Goal: Transaction & Acquisition: Download file/media

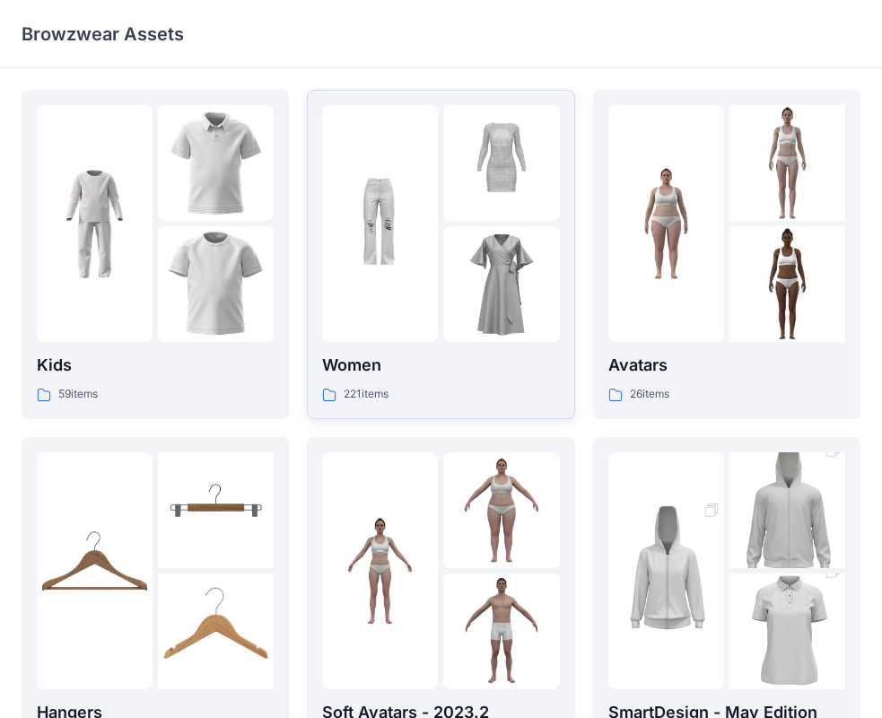
click at [451, 390] on div "221 items" at bounding box center [440, 394] width 237 height 19
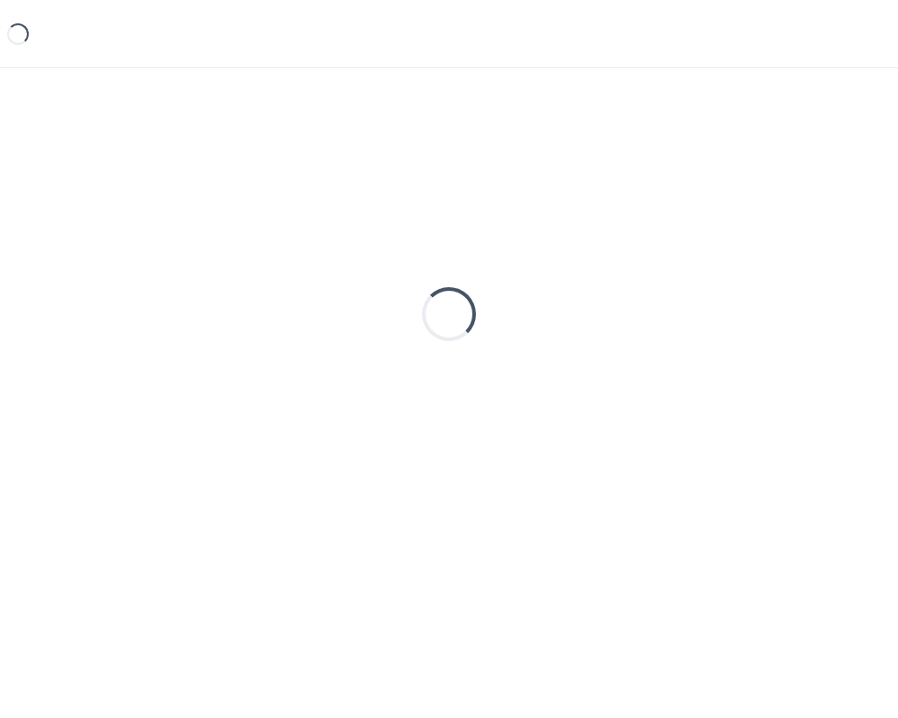
click at [451, 390] on div "Loading..." at bounding box center [449, 314] width 855 height 449
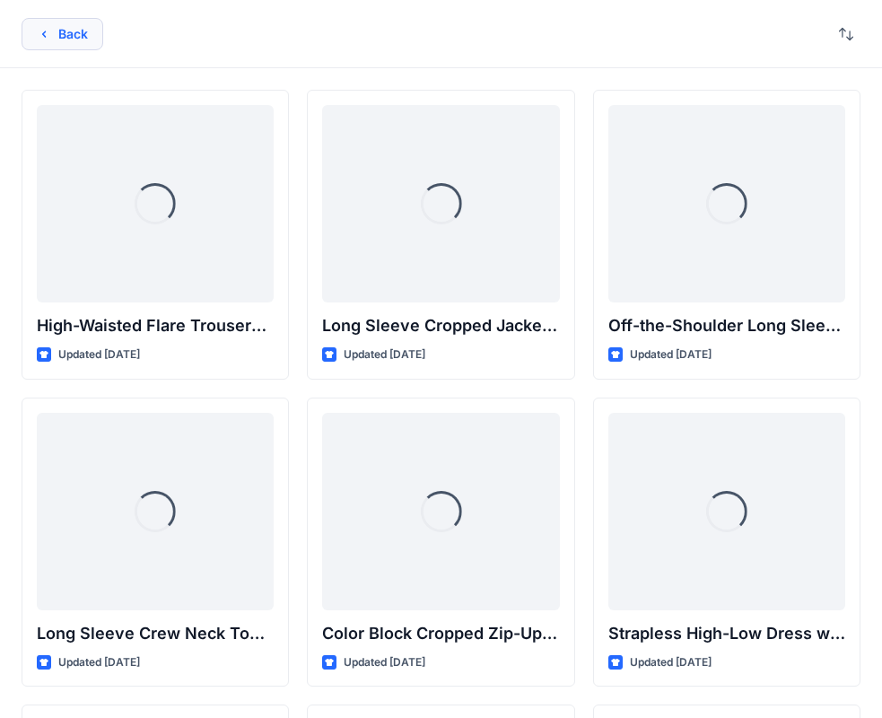
click at [97, 41] on button "Back" at bounding box center [63, 34] width 82 height 32
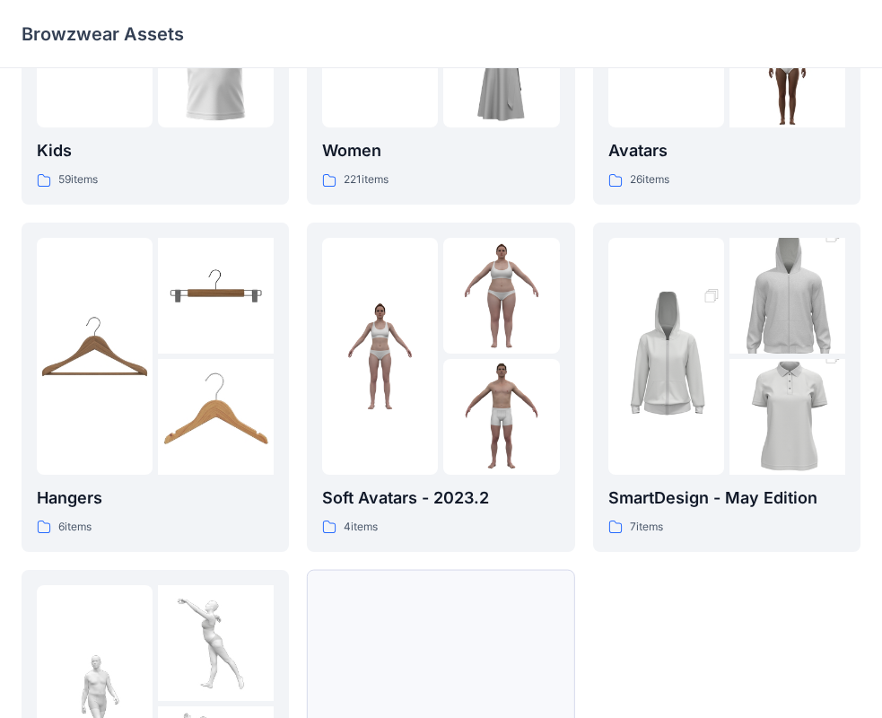
scroll to position [446, 0]
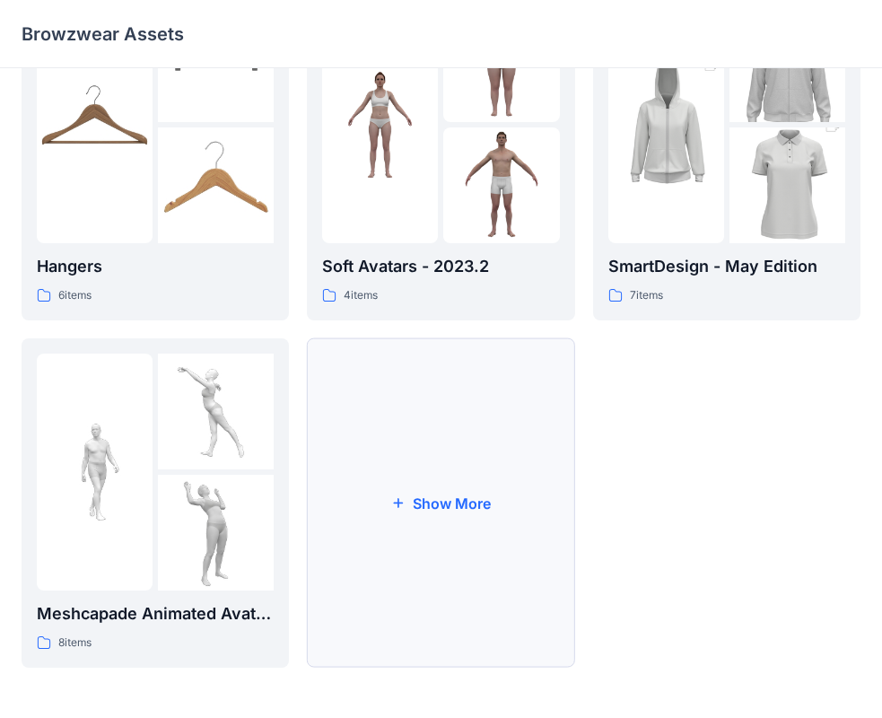
click at [371, 548] on button "Show More" at bounding box center [440, 502] width 267 height 329
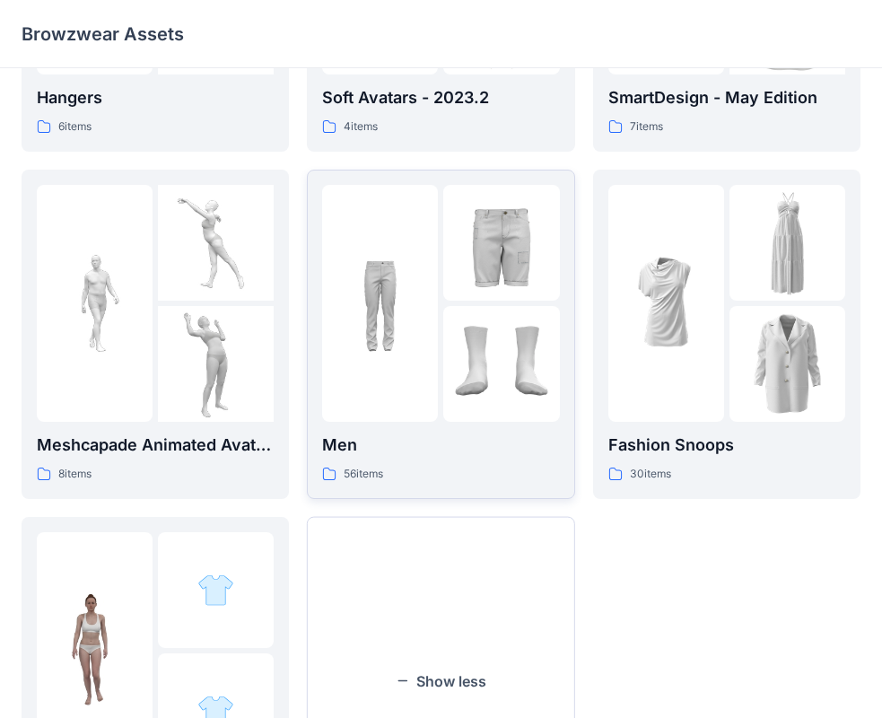
scroll to position [613, 0]
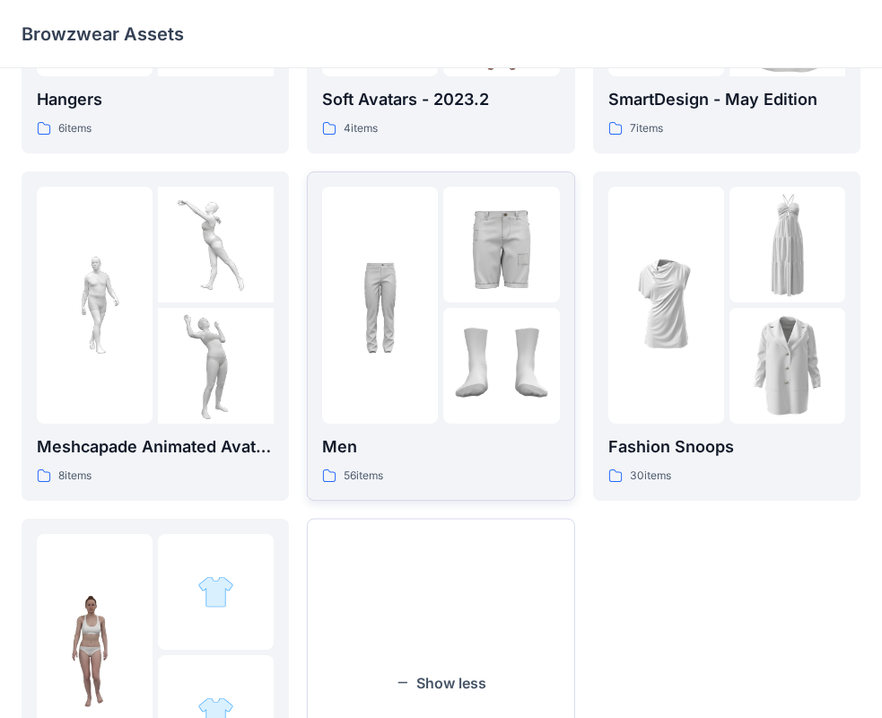
click at [516, 457] on p "Men" at bounding box center [440, 446] width 237 height 25
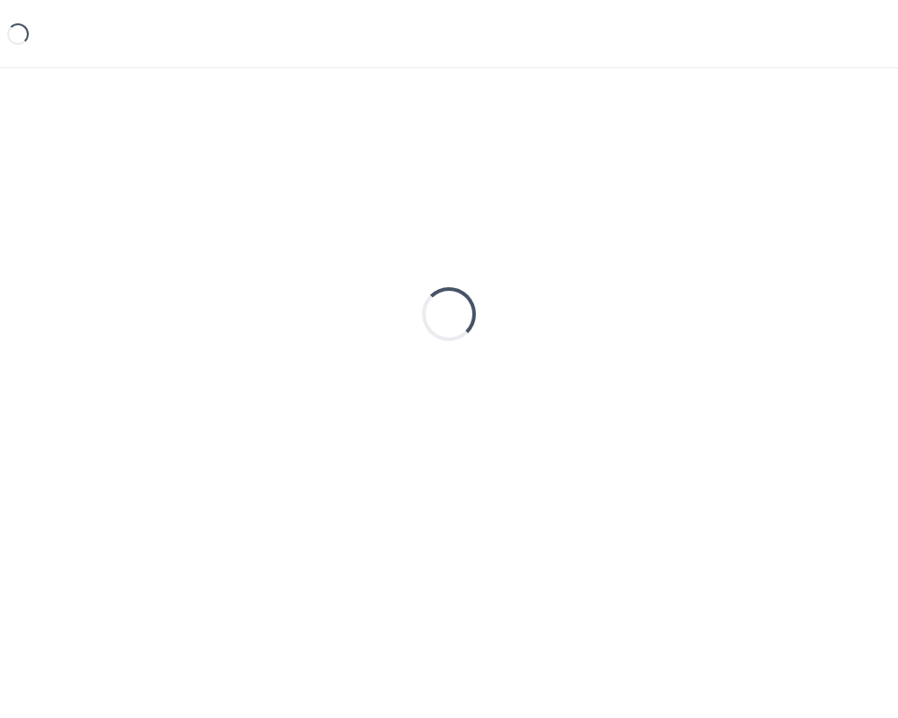
click at [516, 457] on div "Loading..." at bounding box center [449, 314] width 855 height 449
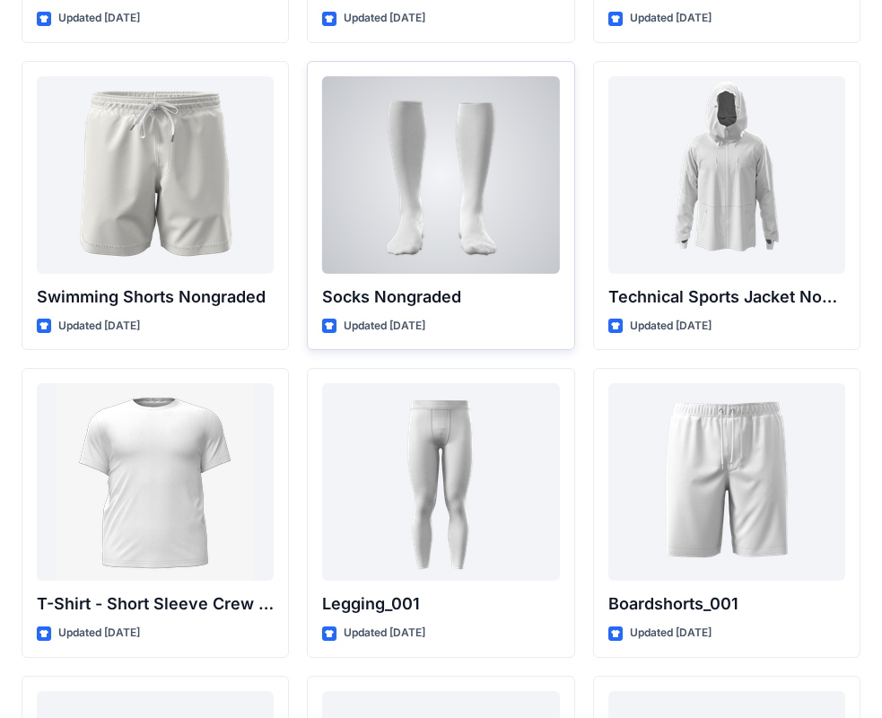
scroll to position [2797, 0]
click at [451, 191] on div at bounding box center [440, 173] width 237 height 197
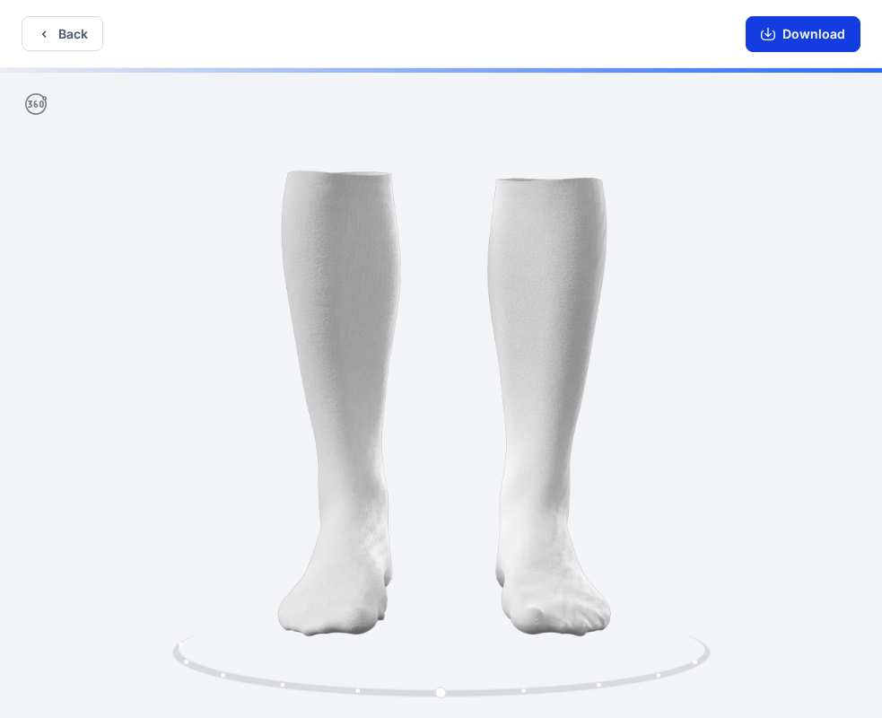
click at [796, 47] on button "Download" at bounding box center [803, 34] width 115 height 36
